Goal: Task Accomplishment & Management: Complete application form

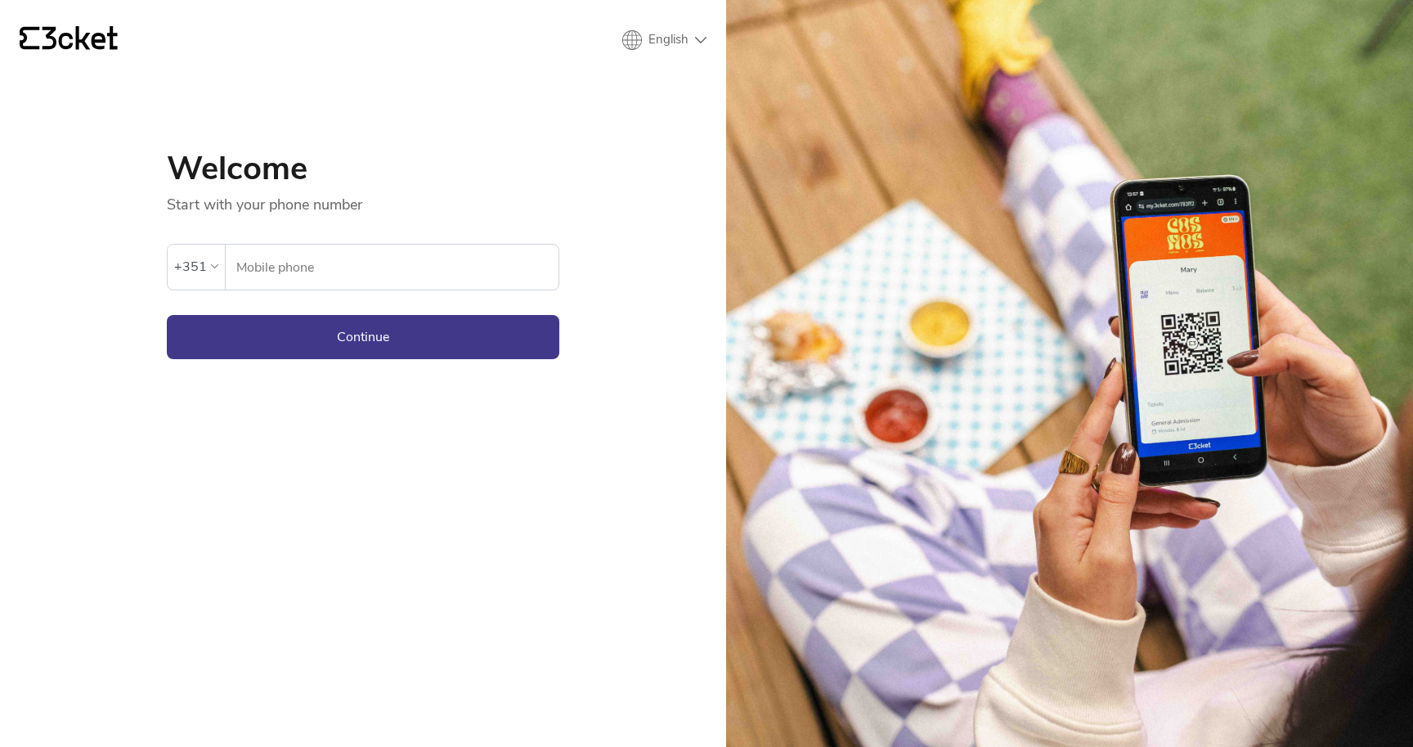
click at [389, 267] on input "Mobile phone" at bounding box center [397, 267] width 323 height 45
type input "939929034"
click at [363, 336] on button "Continue" at bounding box center [363, 337] width 393 height 44
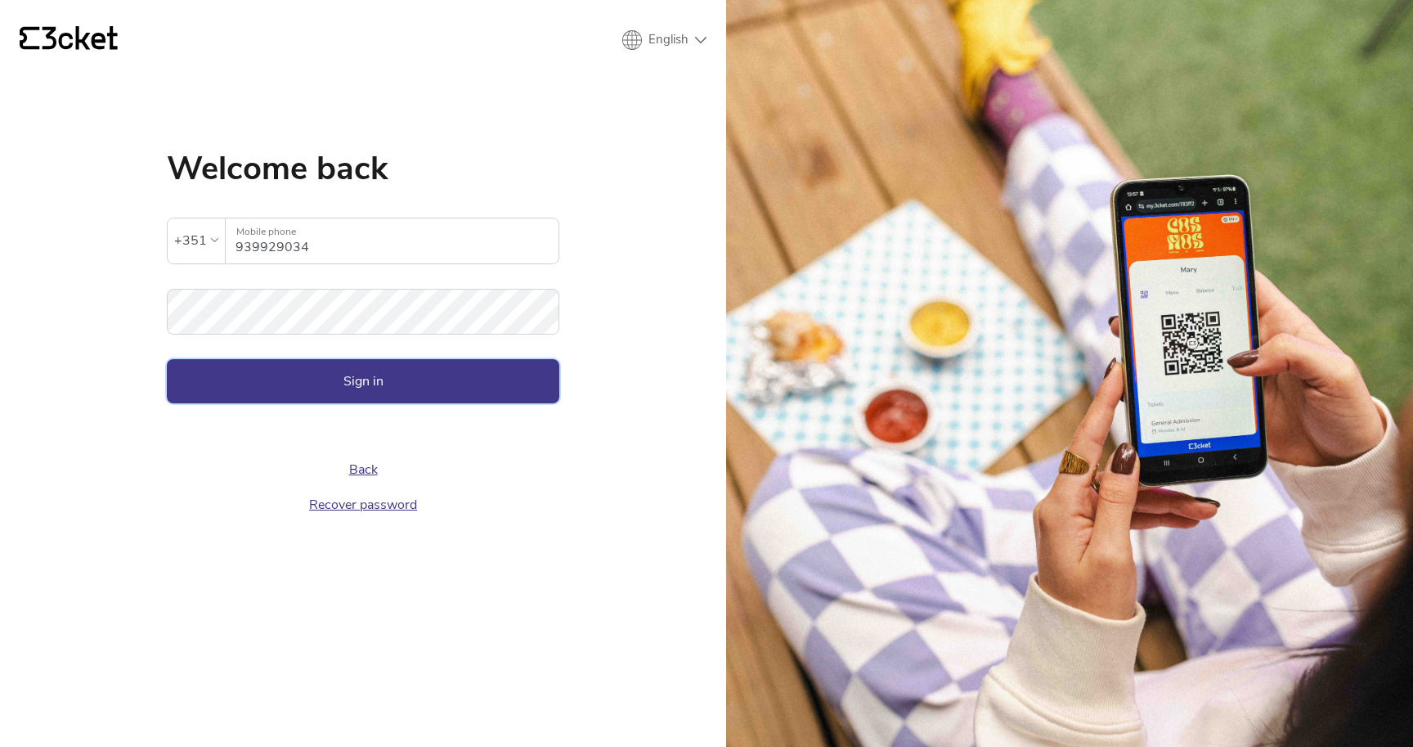
click at [373, 379] on button "Sign in" at bounding box center [363, 381] width 393 height 44
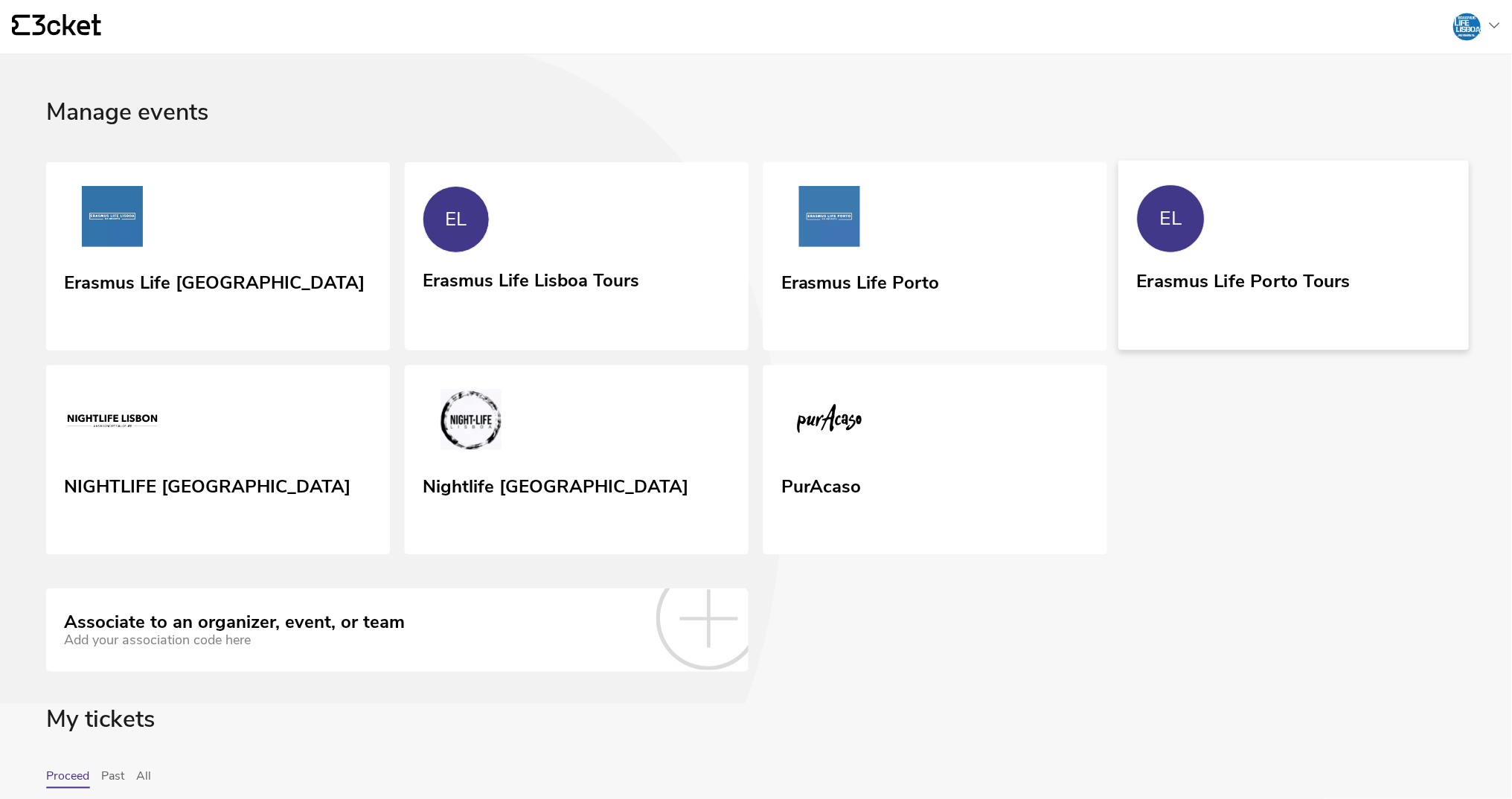
click at [1188, 269] on link "EL Erasmus Life Porto Tours" at bounding box center [1293, 255] width 350 height 190
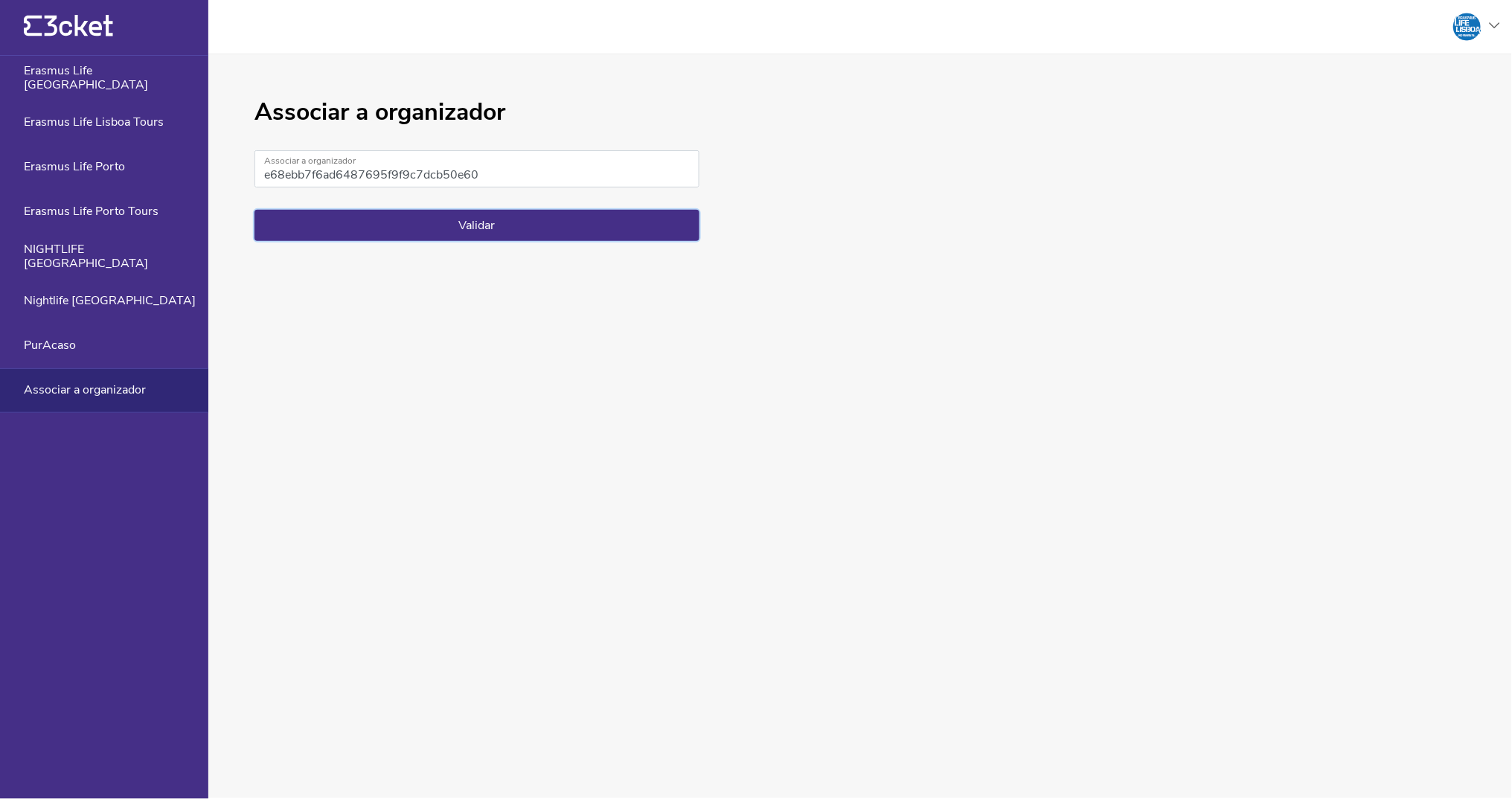
click at [394, 224] on button "Validar" at bounding box center [477, 226] width 445 height 31
